Goal: Transaction & Acquisition: Purchase product/service

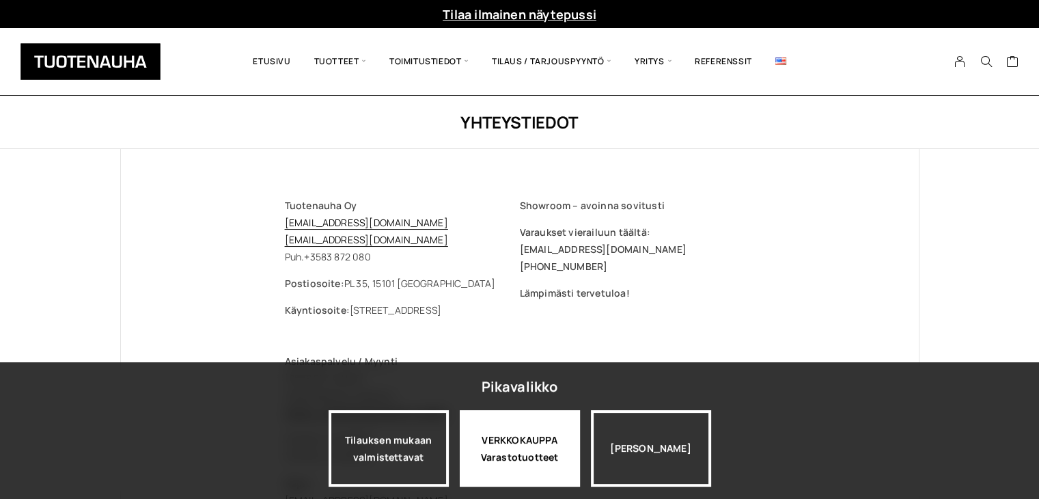
click at [530, 439] on div "VERKKOKAUPPA Varastotuotteet" at bounding box center [520, 448] width 120 height 77
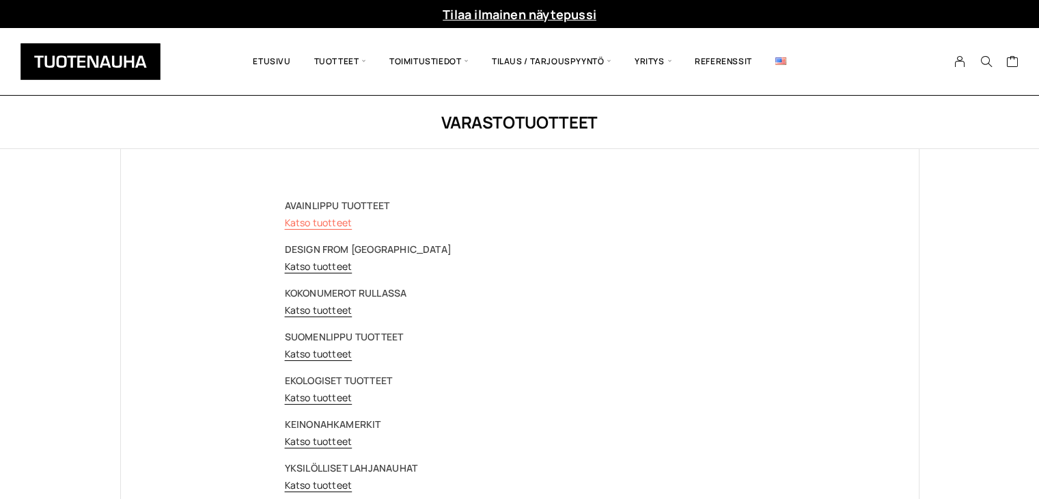
click at [343, 219] on link "Katso tuotteet" at bounding box center [319, 222] width 68 height 13
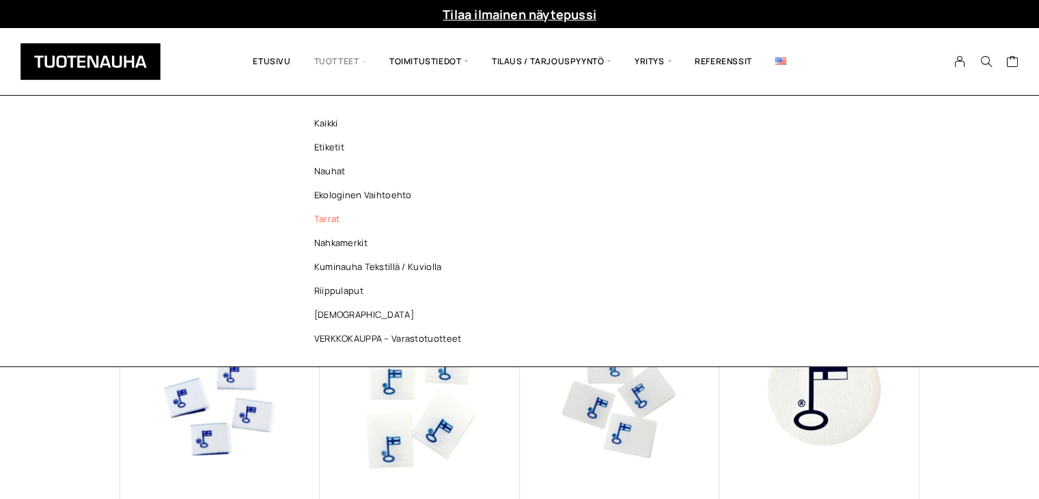
click at [326, 225] on link "Tarrat" at bounding box center [391, 219] width 198 height 24
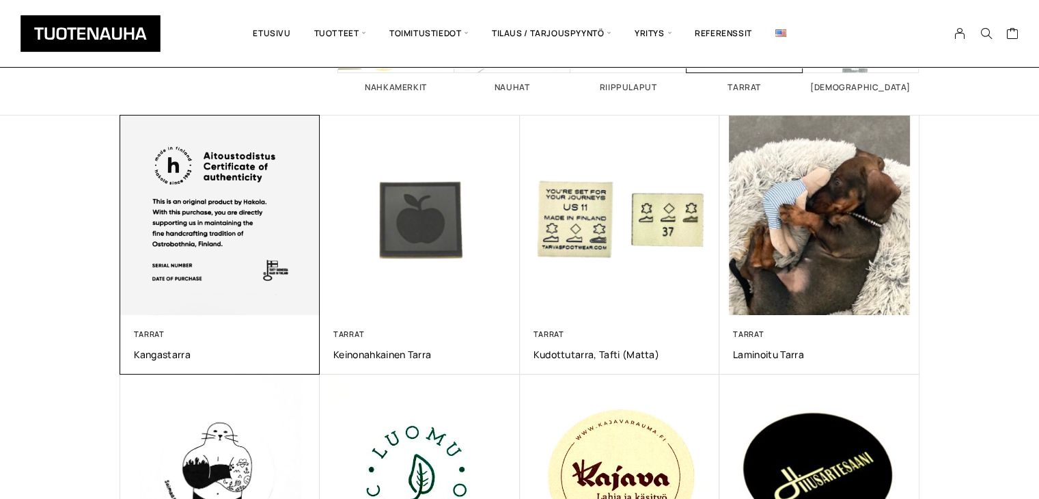
scroll to position [205, 0]
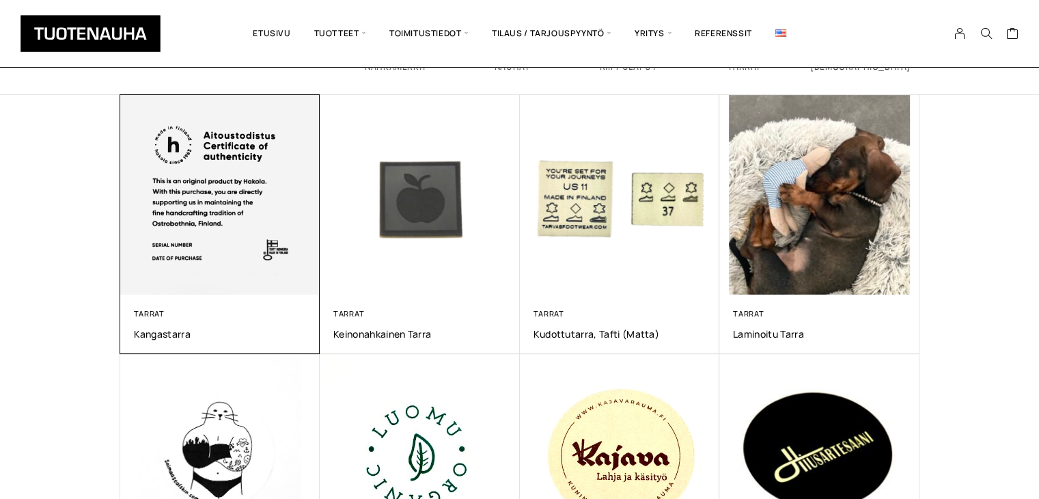
click at [174, 244] on img at bounding box center [220, 195] width 210 height 210
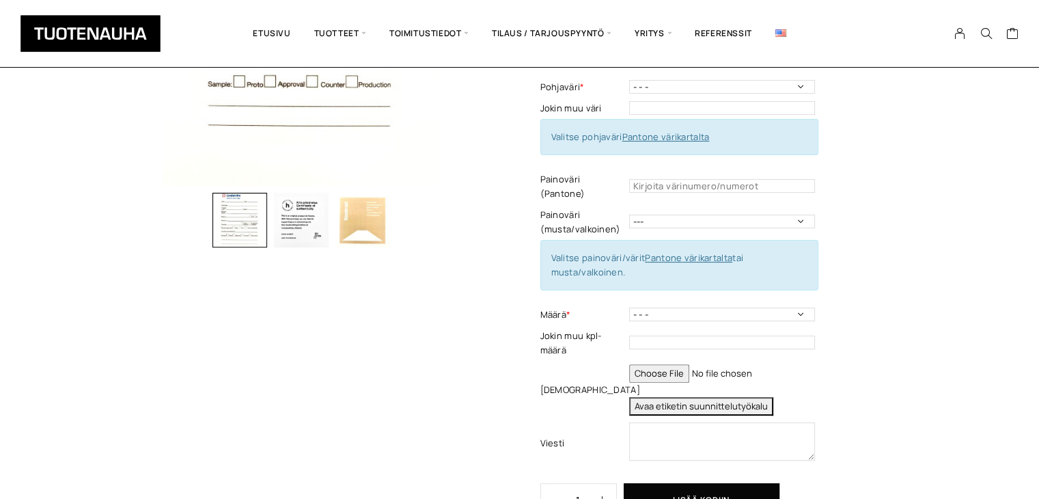
scroll to position [273, 0]
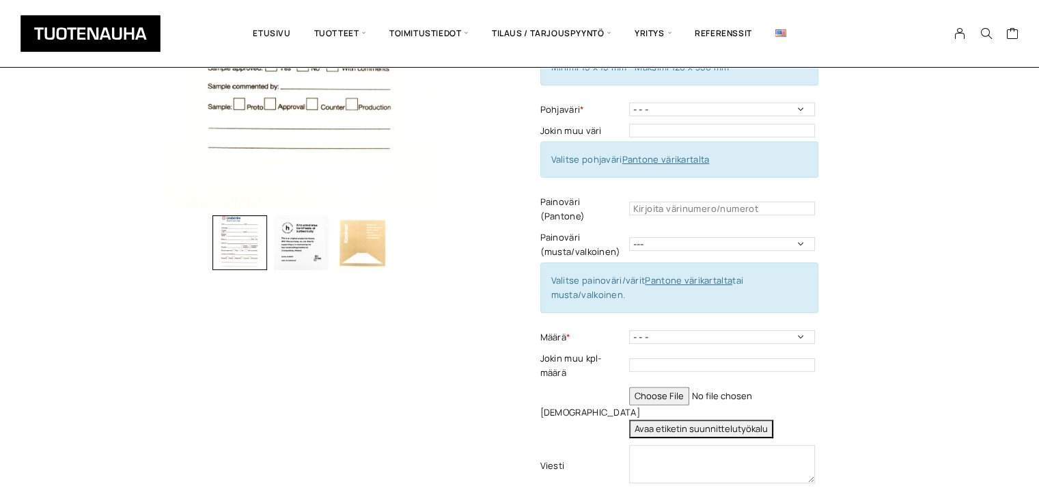
click at [277, 243] on img "button" at bounding box center [301, 242] width 55 height 55
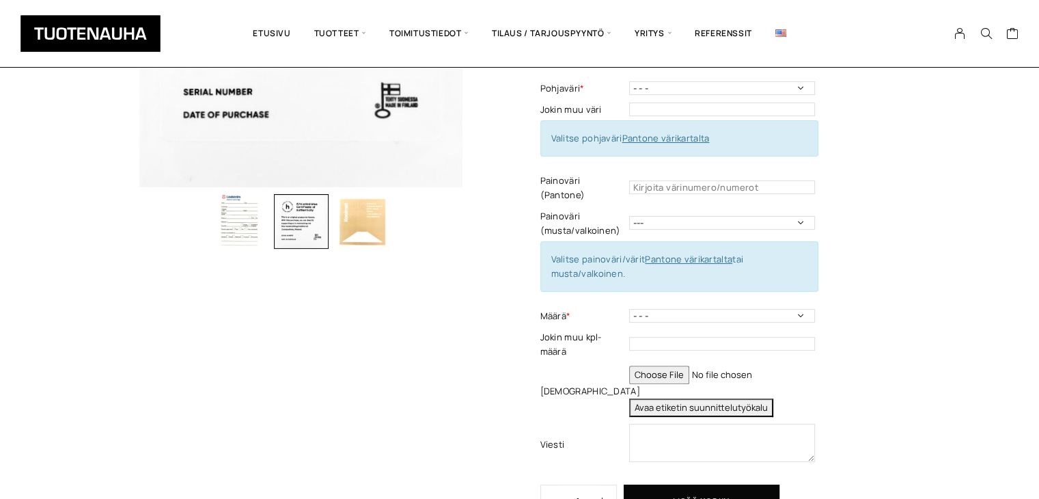
scroll to position [342, 0]
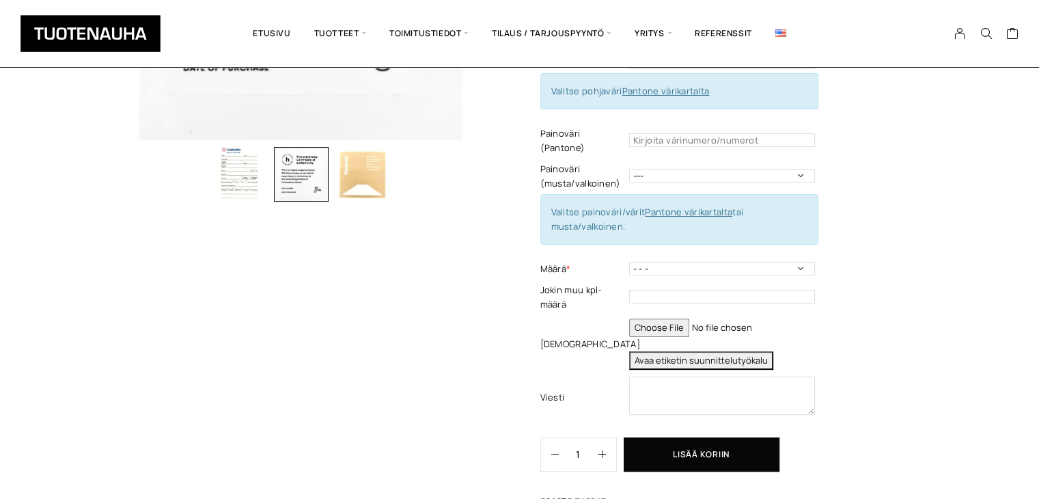
click at [348, 200] on img "button" at bounding box center [362, 174] width 55 height 55
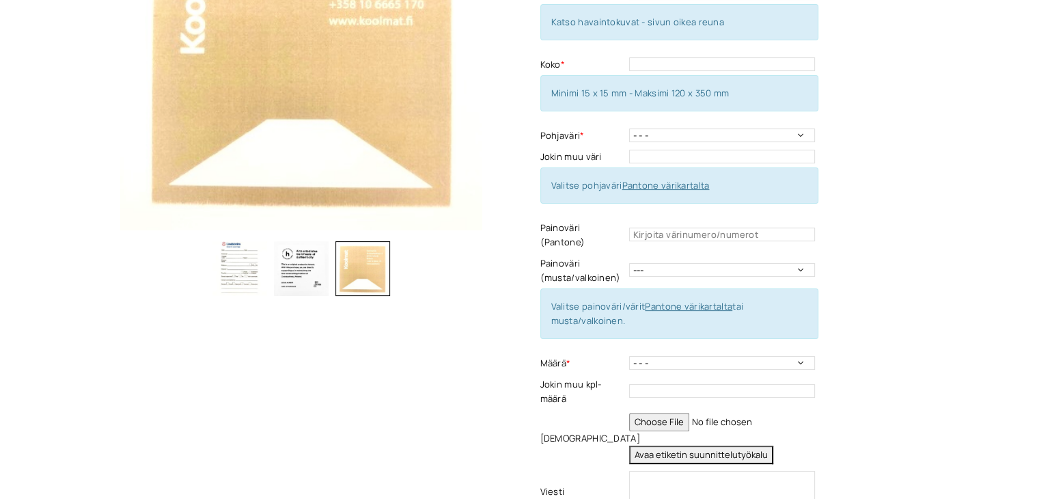
scroll to position [0, 0]
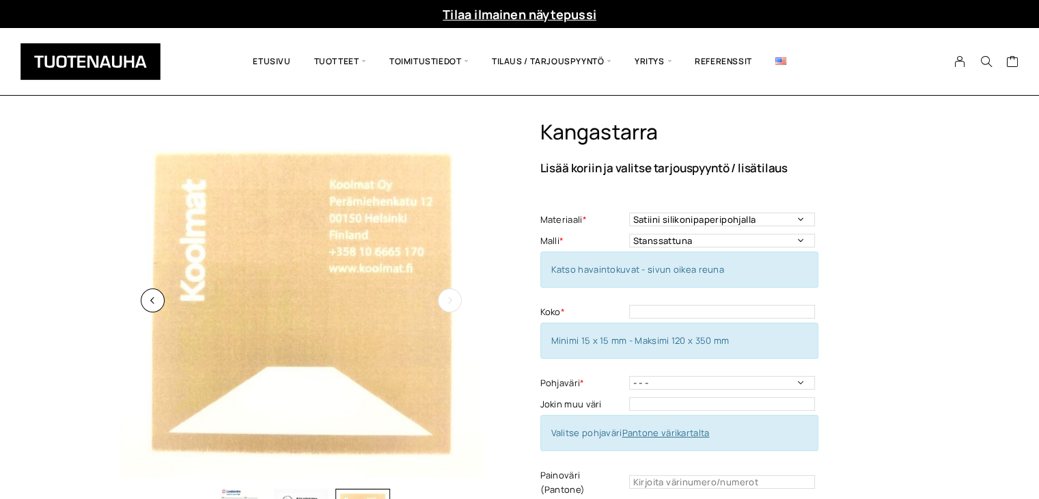
click at [281, 340] on img at bounding box center [301, 301] width 362 height 362
